Goal: Information Seeking & Learning: Learn about a topic

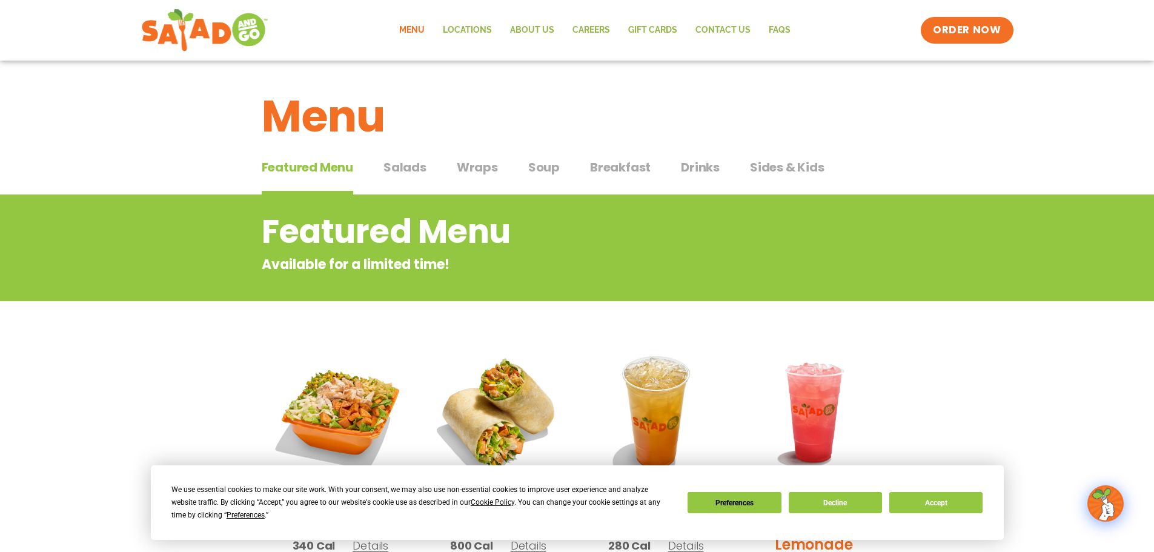
click at [618, 165] on span "Breakfast" at bounding box center [620, 167] width 61 height 18
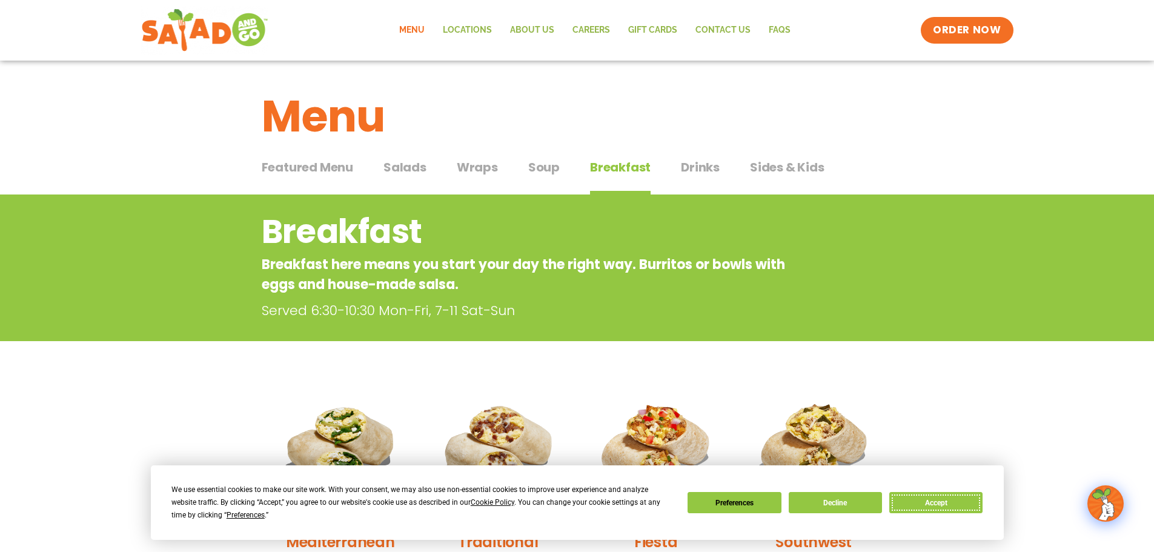
click at [969, 506] on button "Accept" at bounding box center [935, 502] width 93 height 21
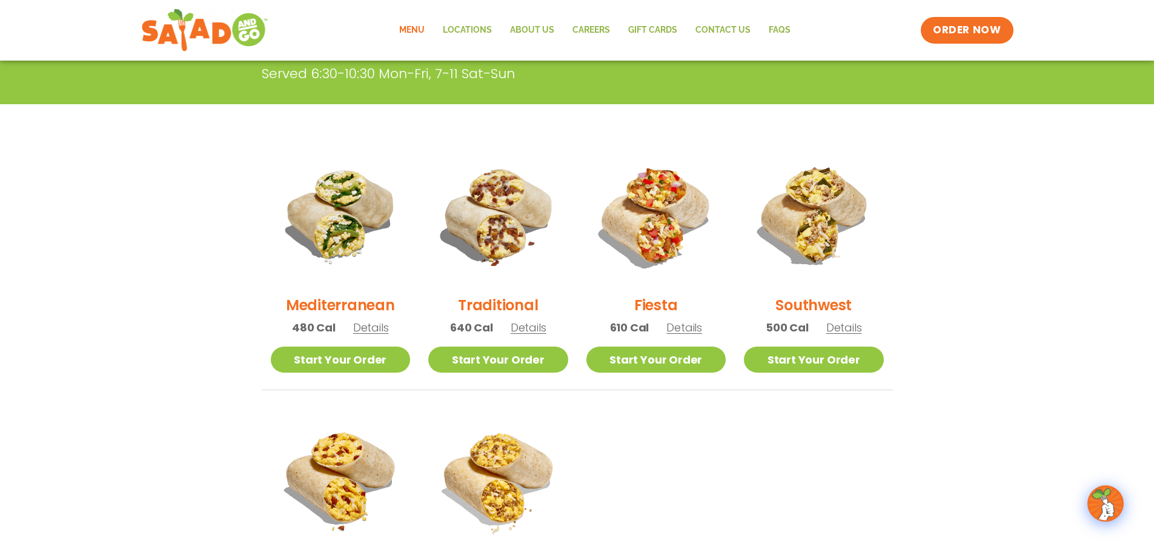
scroll to position [303, 0]
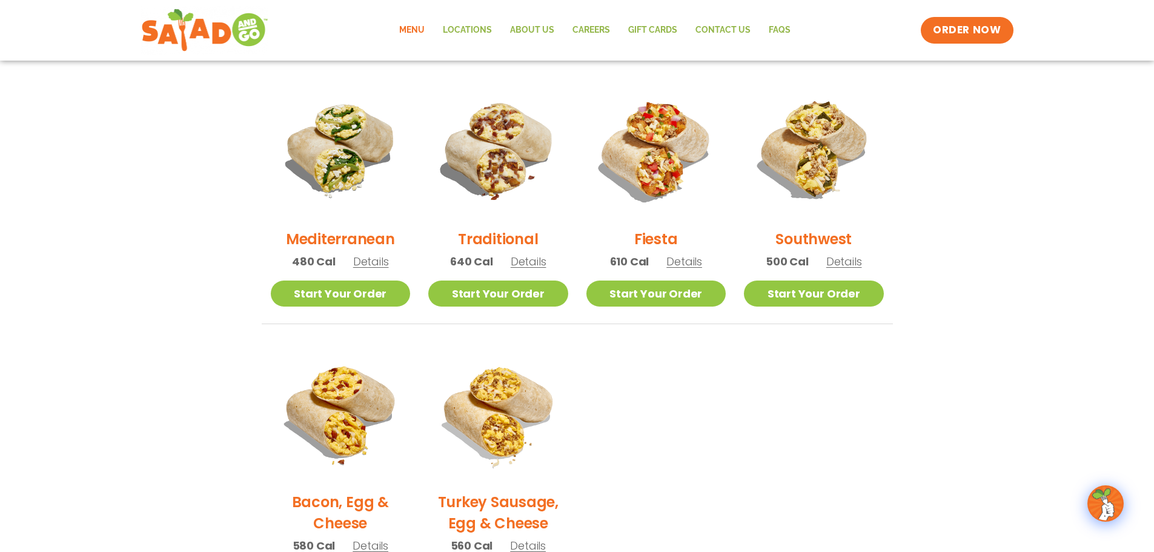
click at [523, 262] on span "Details" at bounding box center [529, 261] width 36 height 15
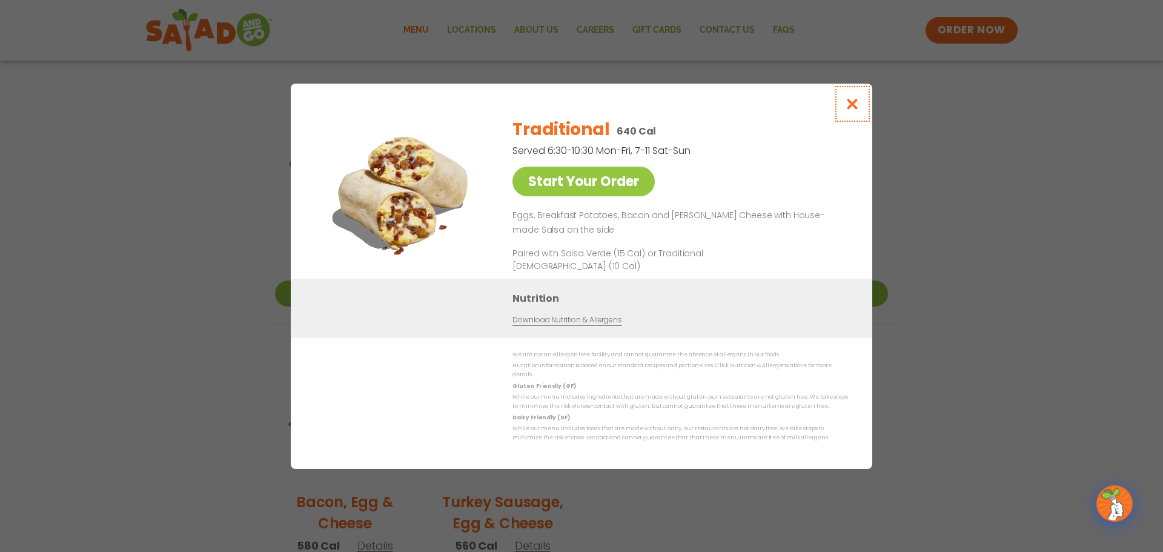
click at [851, 110] on icon "Close modal" at bounding box center [852, 104] width 15 height 13
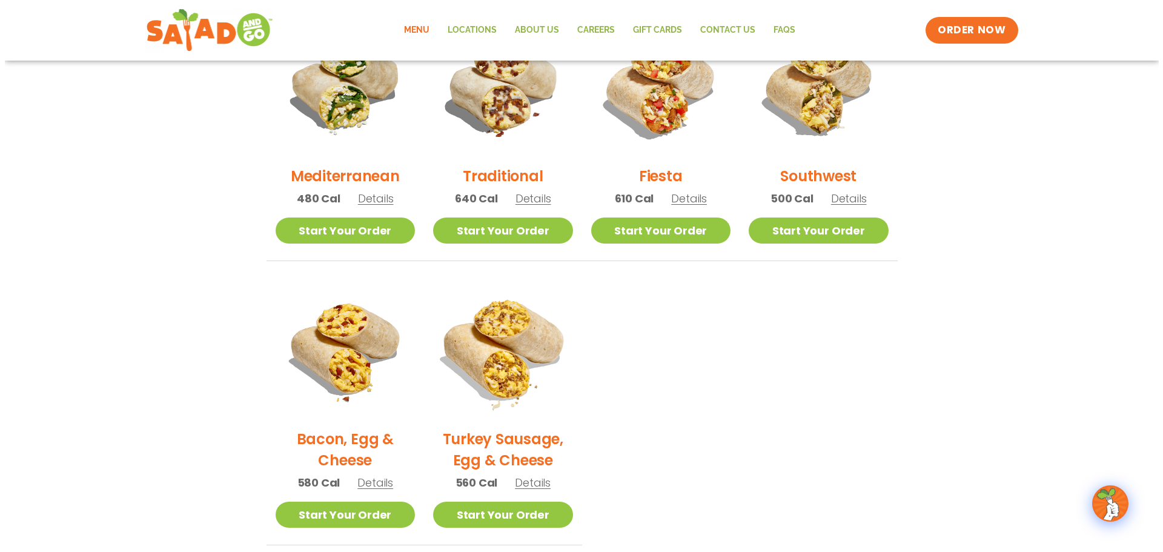
scroll to position [484, 0]
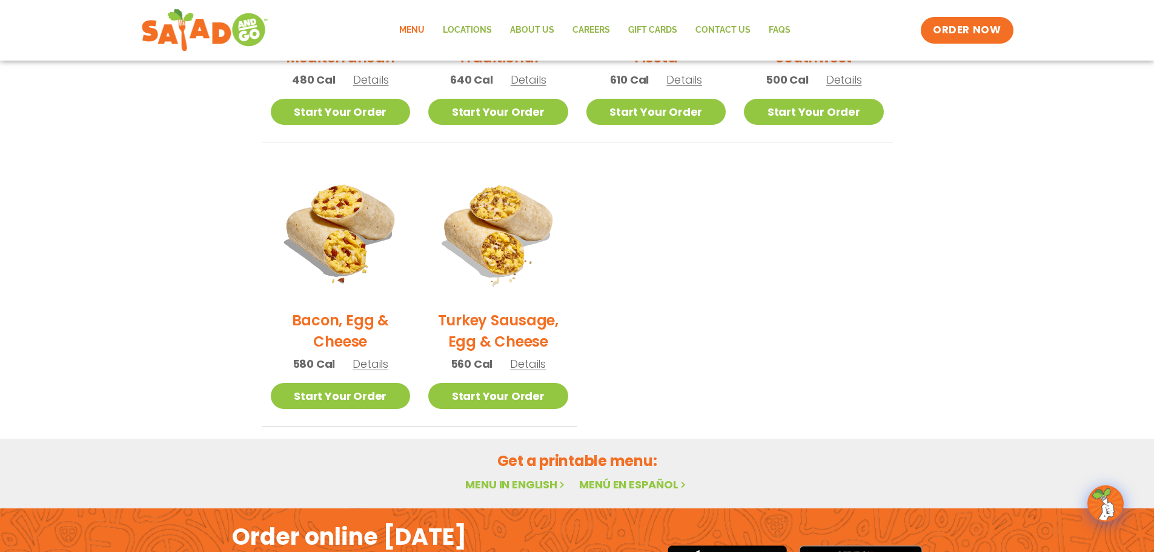
click at [368, 366] on span "Details" at bounding box center [370, 363] width 36 height 15
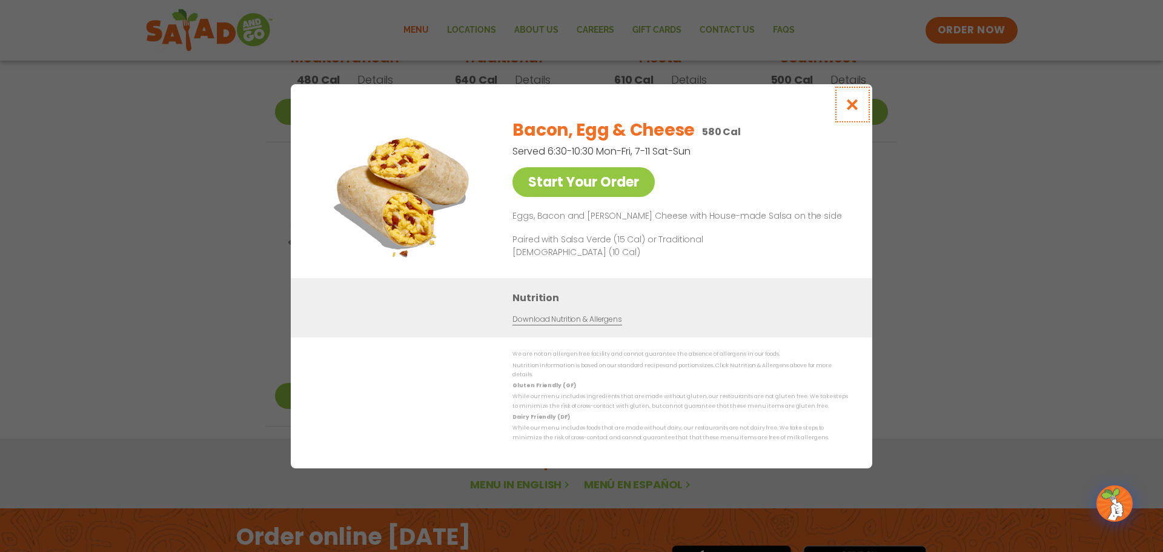
click at [855, 108] on icon "Close modal" at bounding box center [852, 104] width 15 height 13
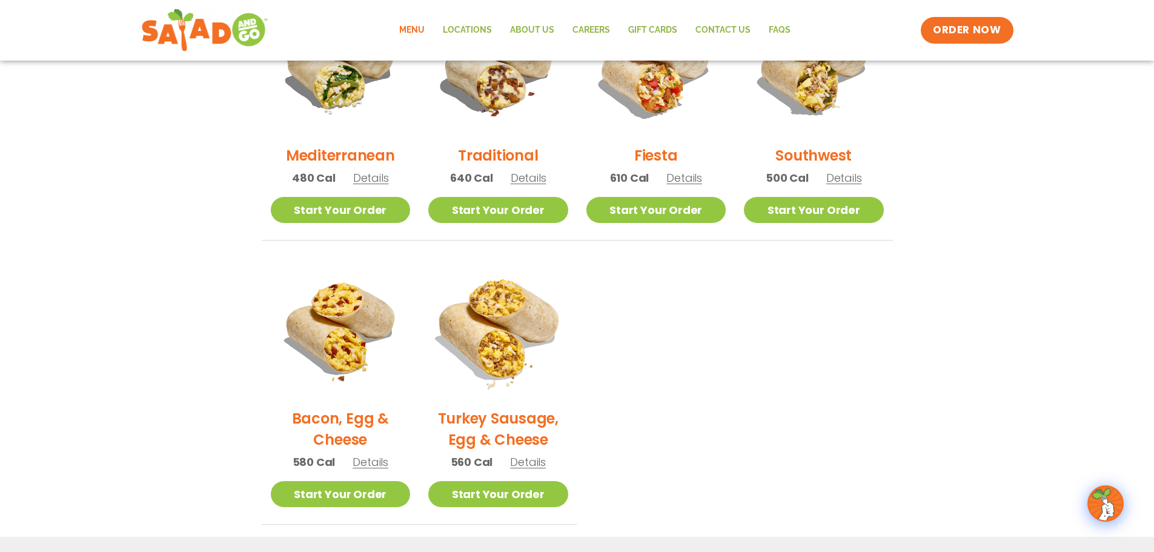
scroll to position [359, 0]
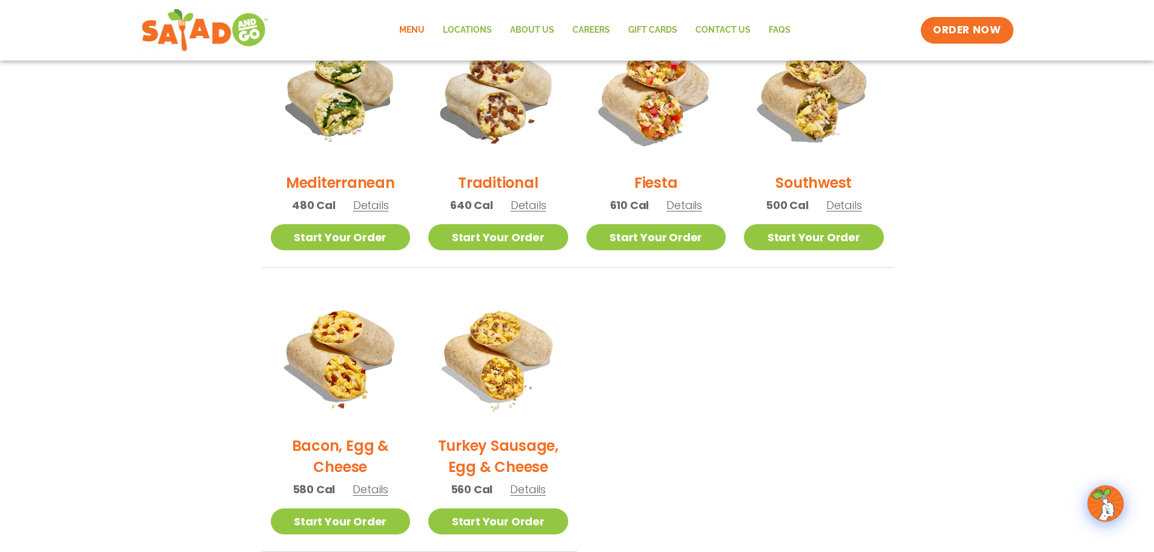
click at [526, 489] on span "Details" at bounding box center [528, 488] width 36 height 15
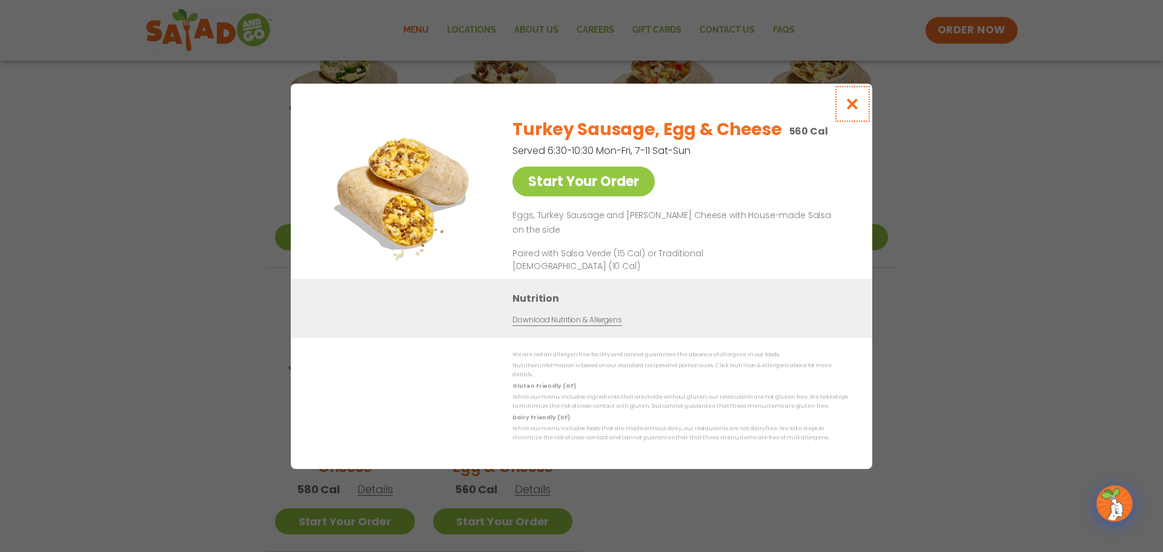
click at [857, 104] on icon "Close modal" at bounding box center [852, 104] width 15 height 13
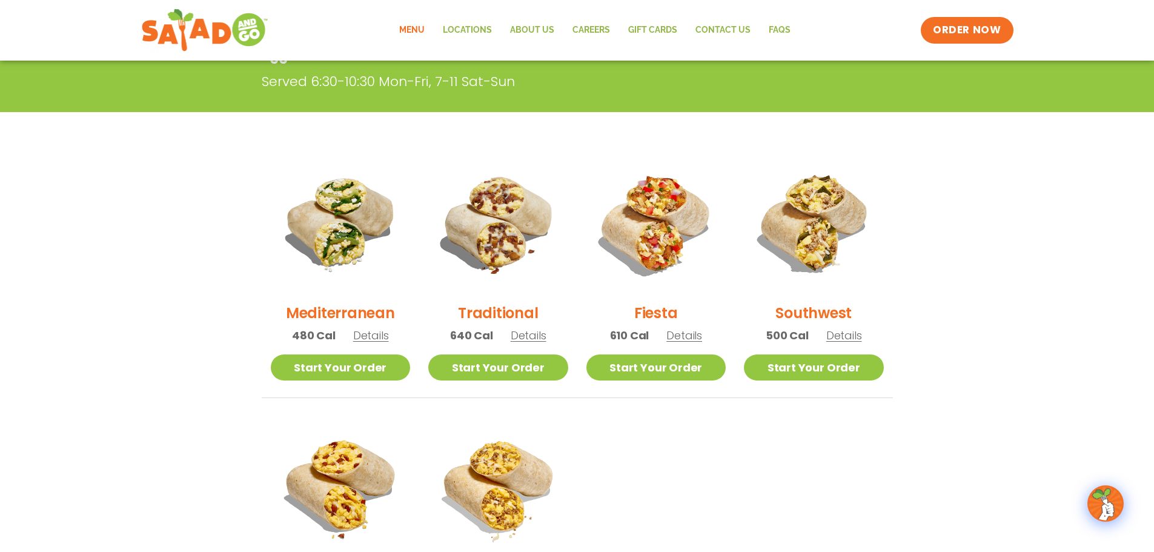
scroll to position [202, 0]
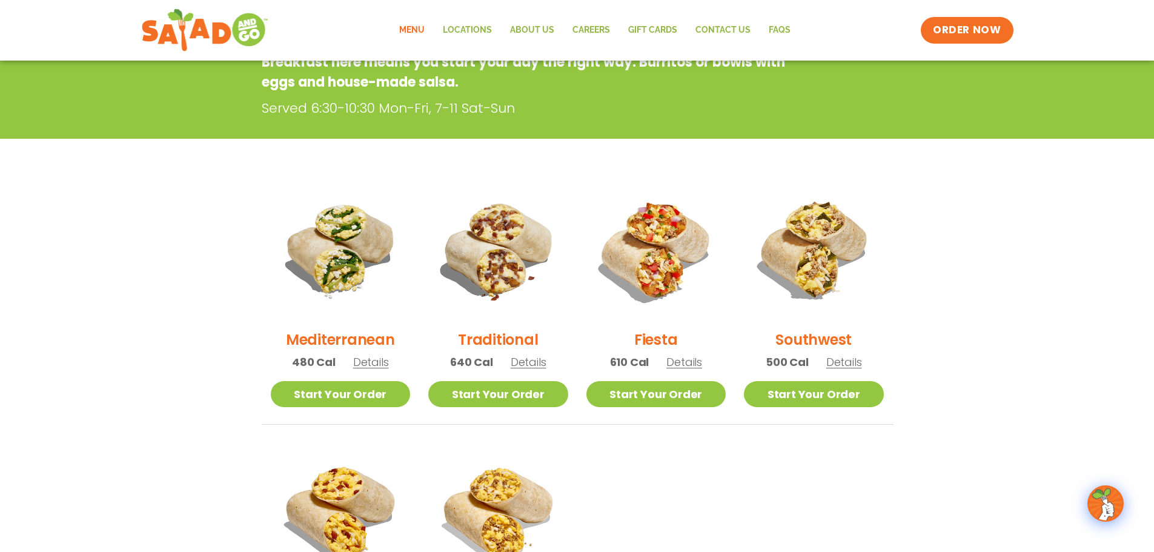
drag, startPoint x: 373, startPoint y: 363, endPoint x: 383, endPoint y: 363, distance: 10.3
click at [374, 363] on span "Details" at bounding box center [371, 361] width 36 height 15
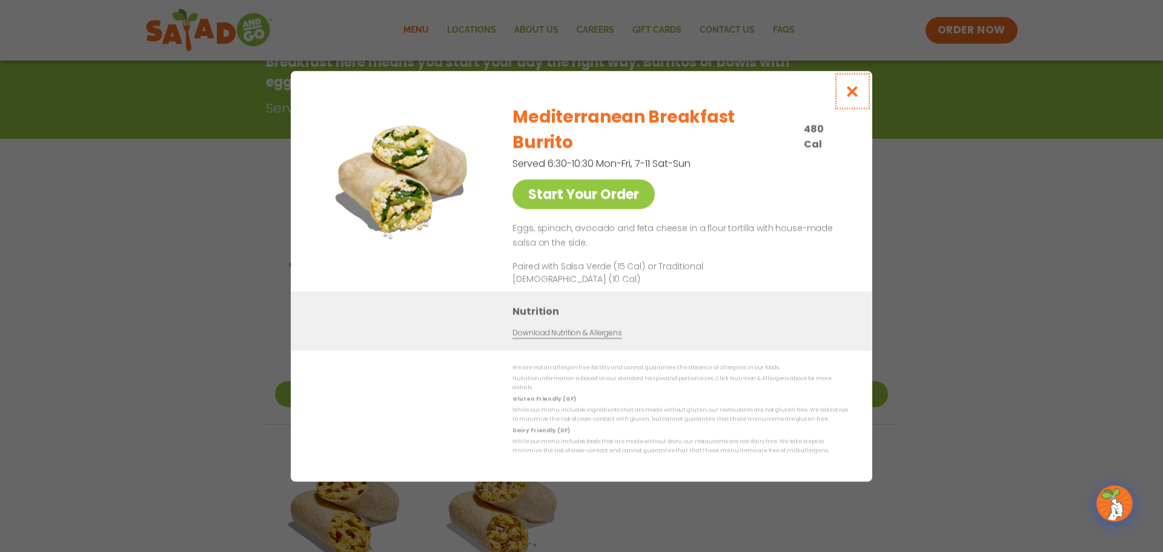
click at [856, 98] on icon "Close modal" at bounding box center [852, 91] width 15 height 13
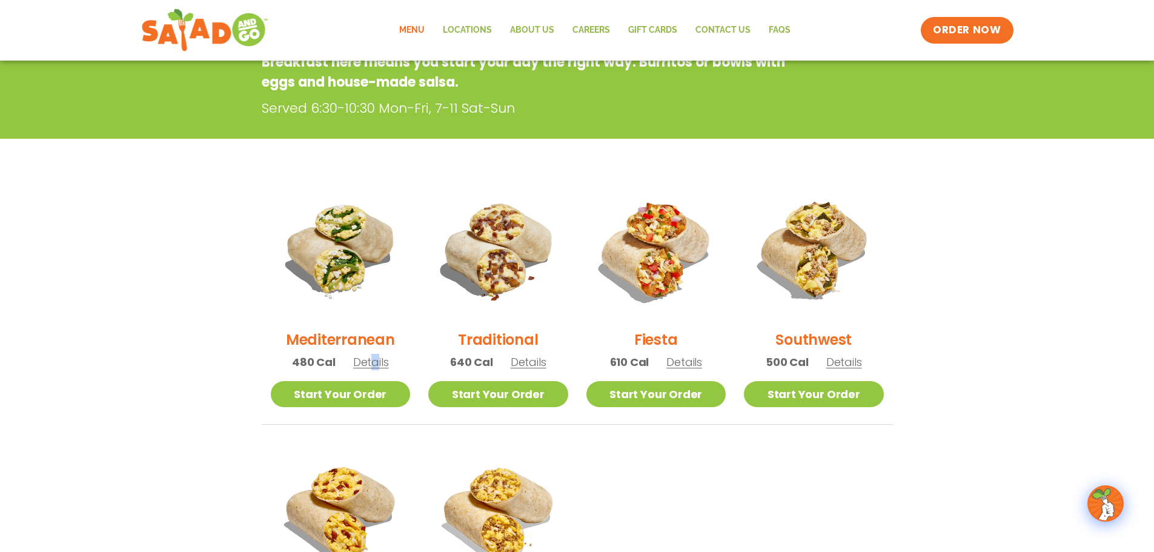
click at [835, 363] on span "Details" at bounding box center [844, 361] width 36 height 15
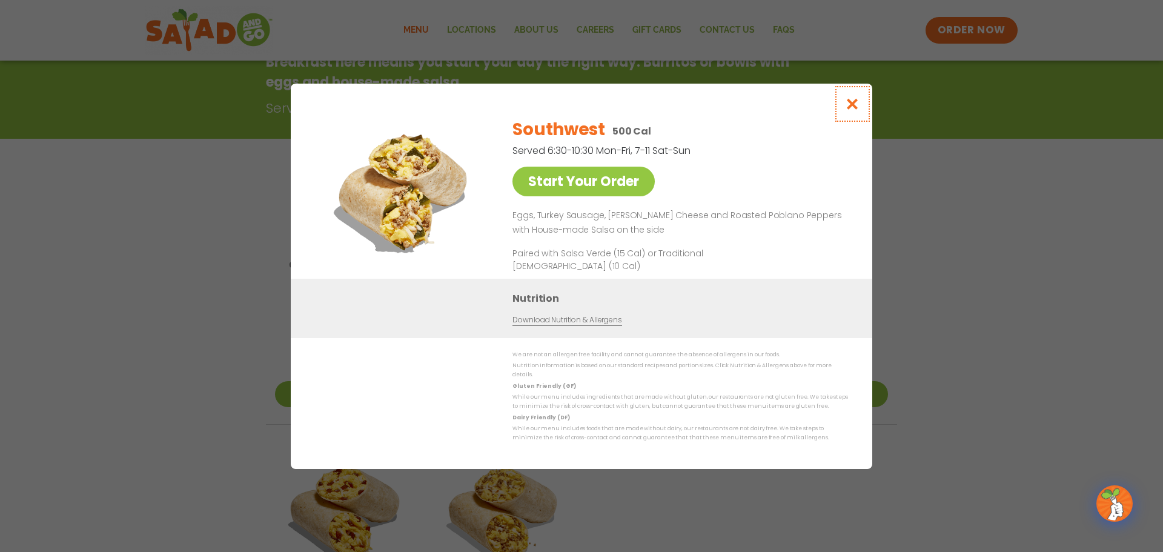
click at [853, 109] on icon "Close modal" at bounding box center [852, 104] width 15 height 13
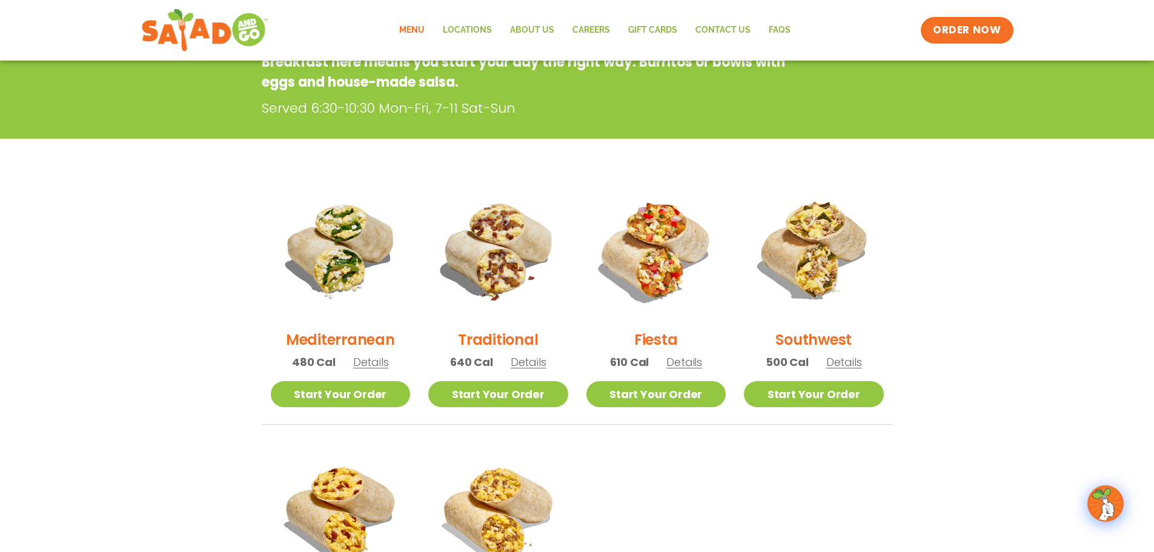
click at [696, 371] on div "Fiesta 610 Cal Details" at bounding box center [656, 280] width 140 height 201
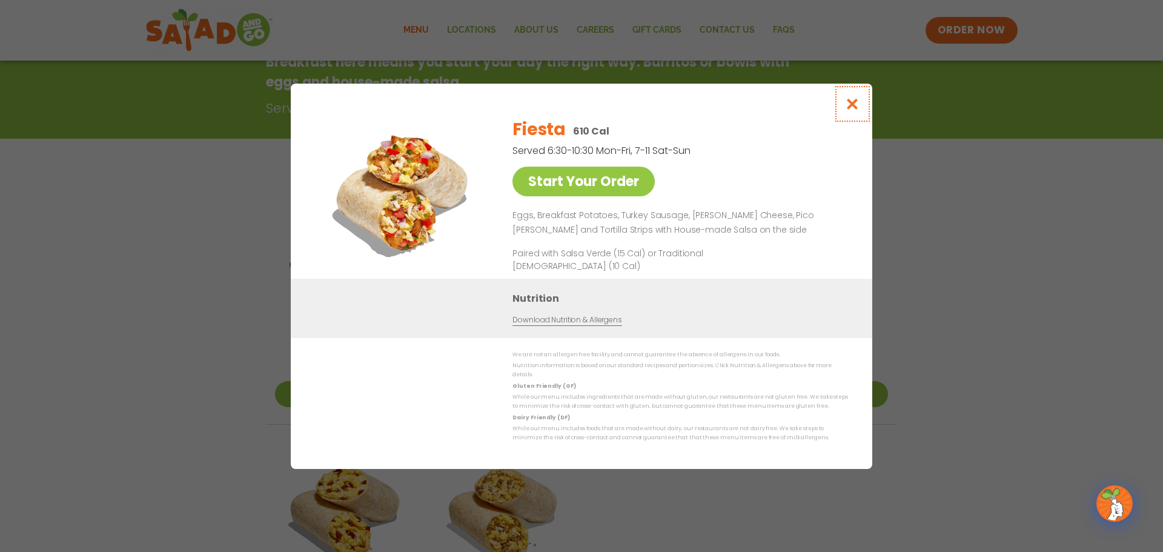
click at [851, 107] on icon "Close modal" at bounding box center [852, 104] width 15 height 13
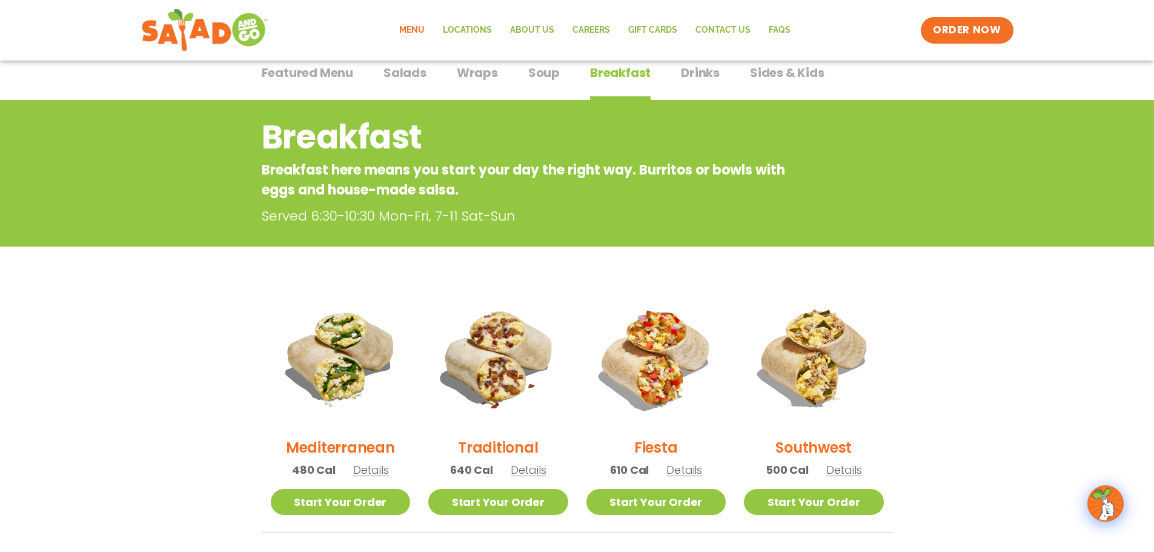
scroll to position [0, 0]
